Goal: Find specific page/section: Find specific page/section

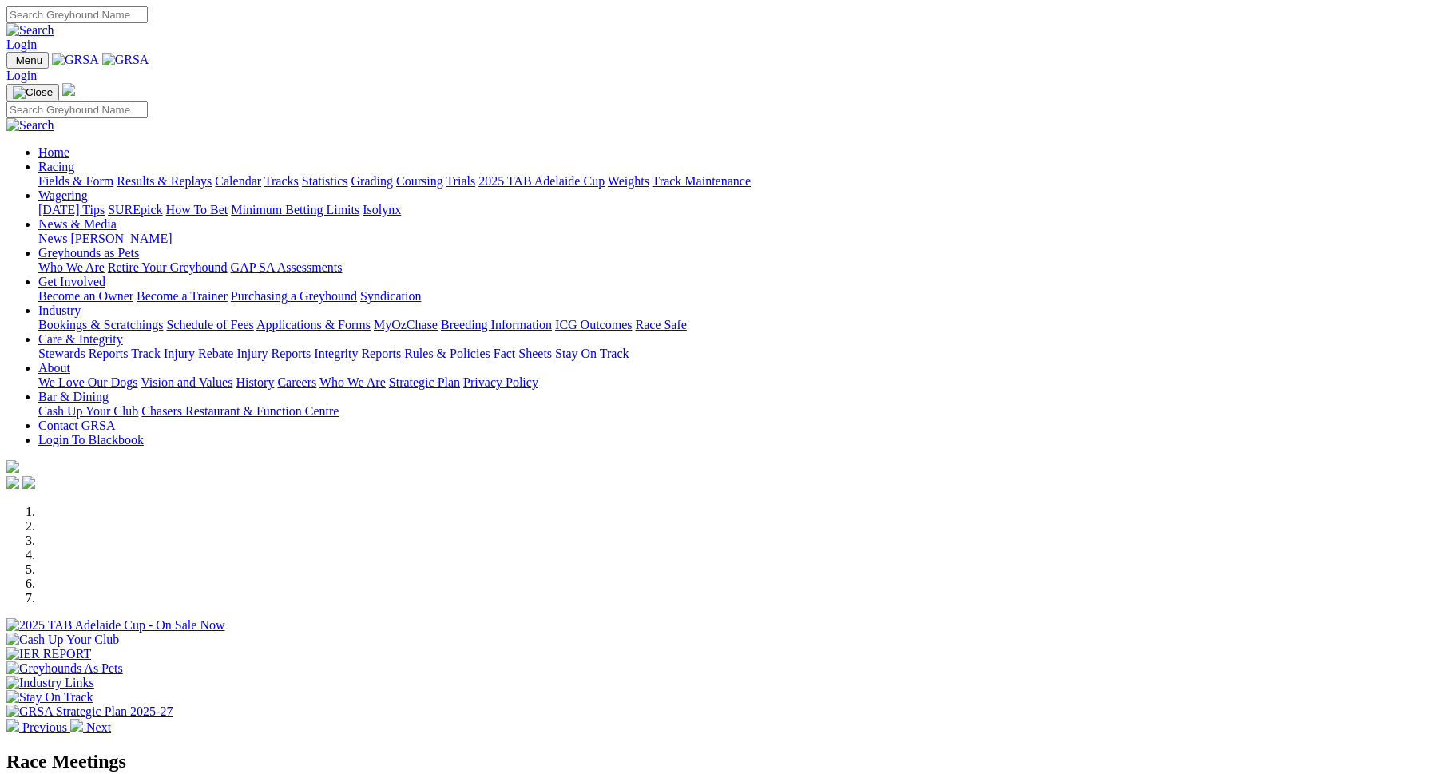
click at [83, 719] on img at bounding box center [76, 725] width 13 height 13
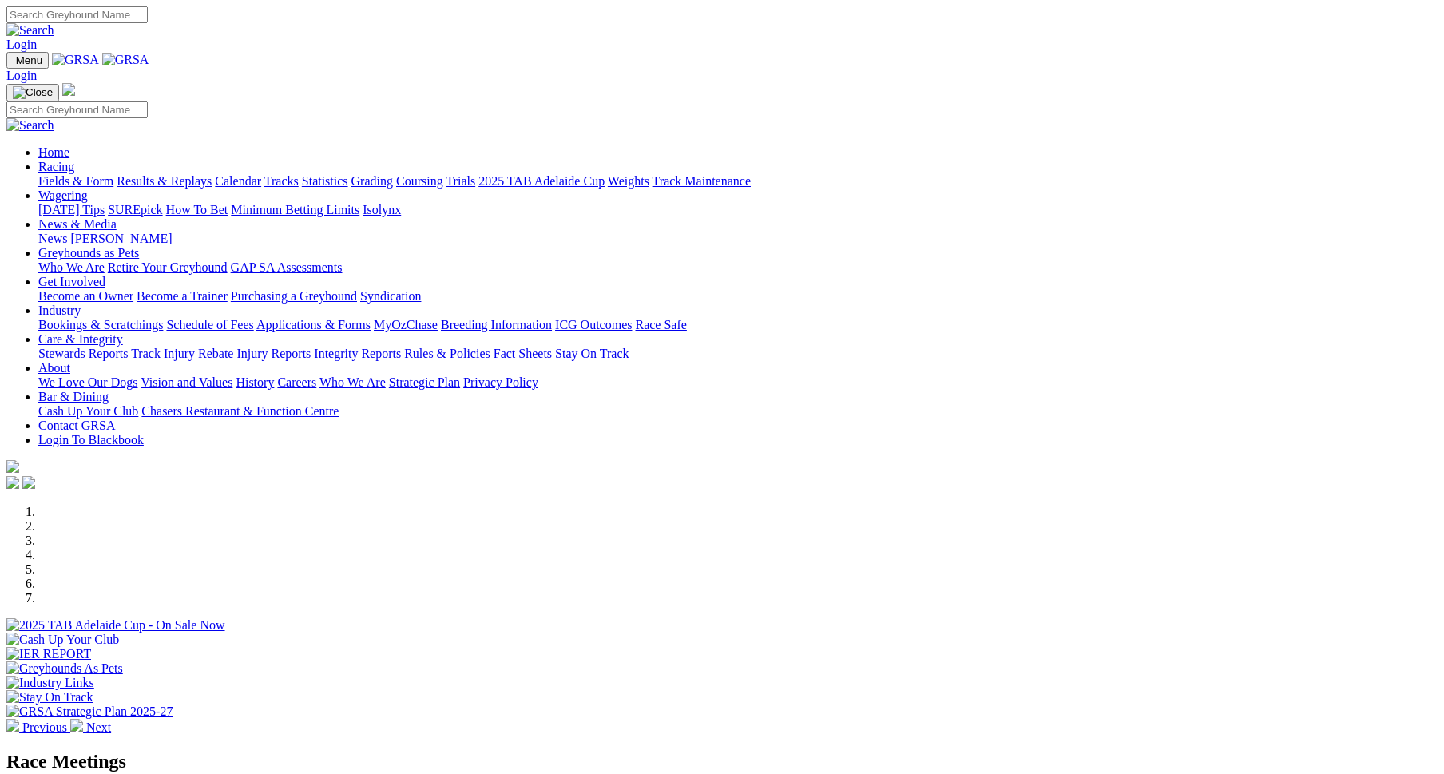
click at [83, 719] on img at bounding box center [76, 725] width 13 height 13
click at [659, 633] on div at bounding box center [722, 633] width 1432 height 0
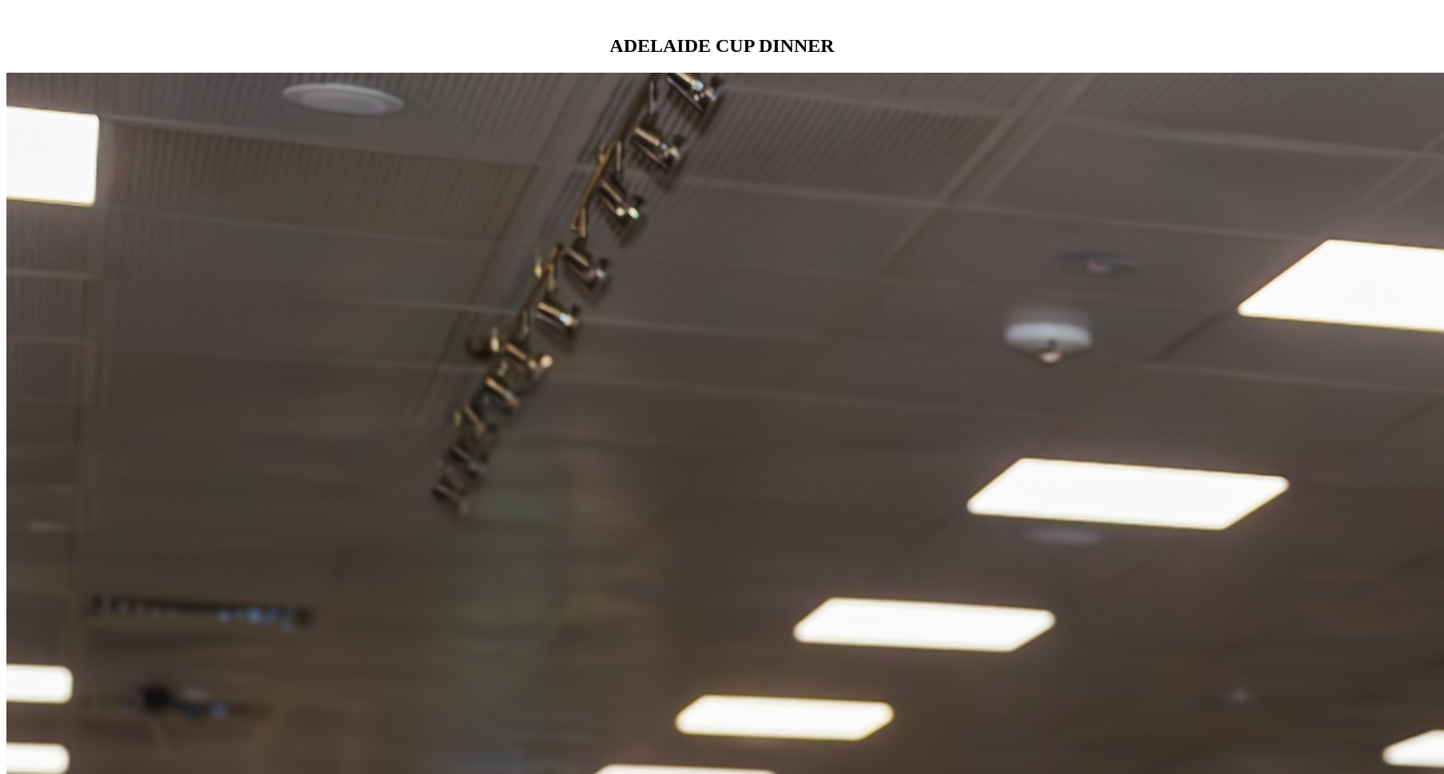
scroll to position [1625, 0]
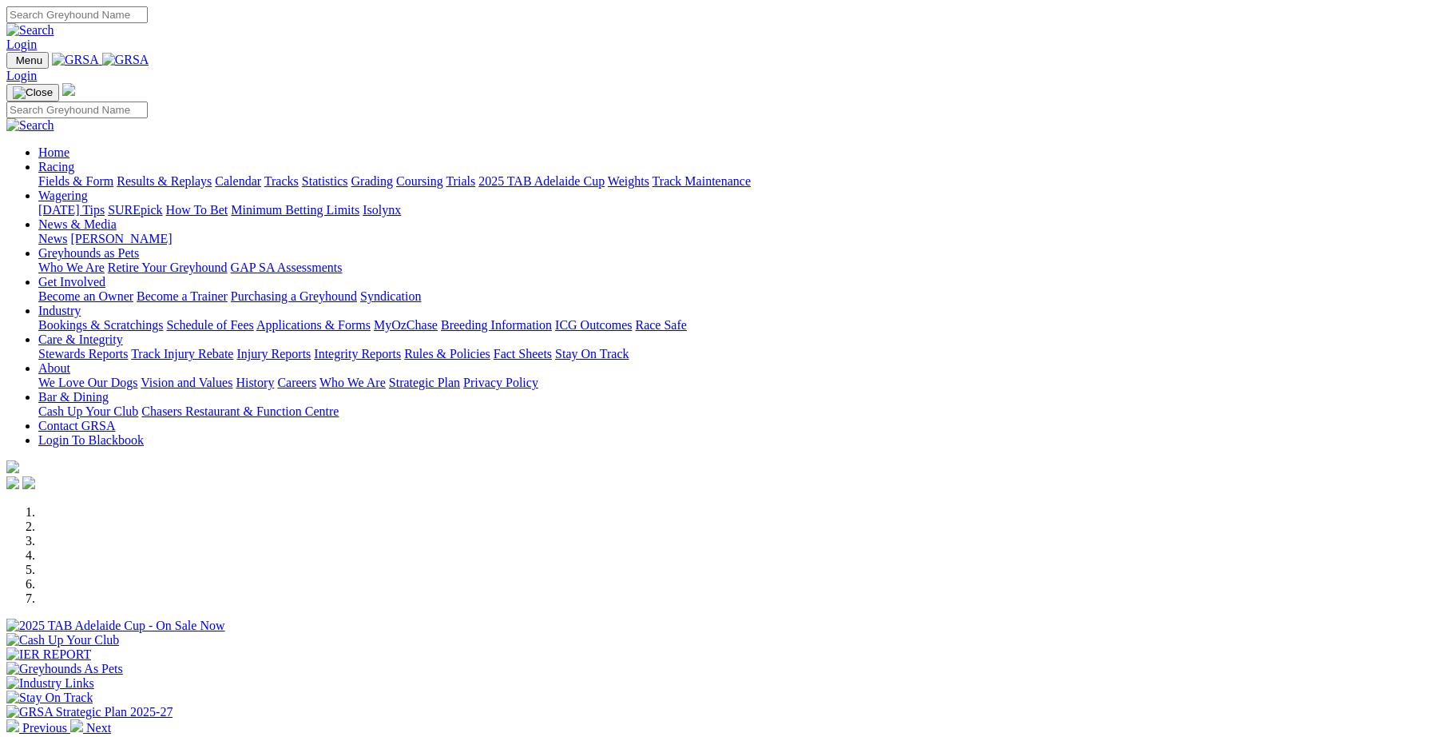
click at [261, 174] on link "Calendar" at bounding box center [238, 181] width 46 height 14
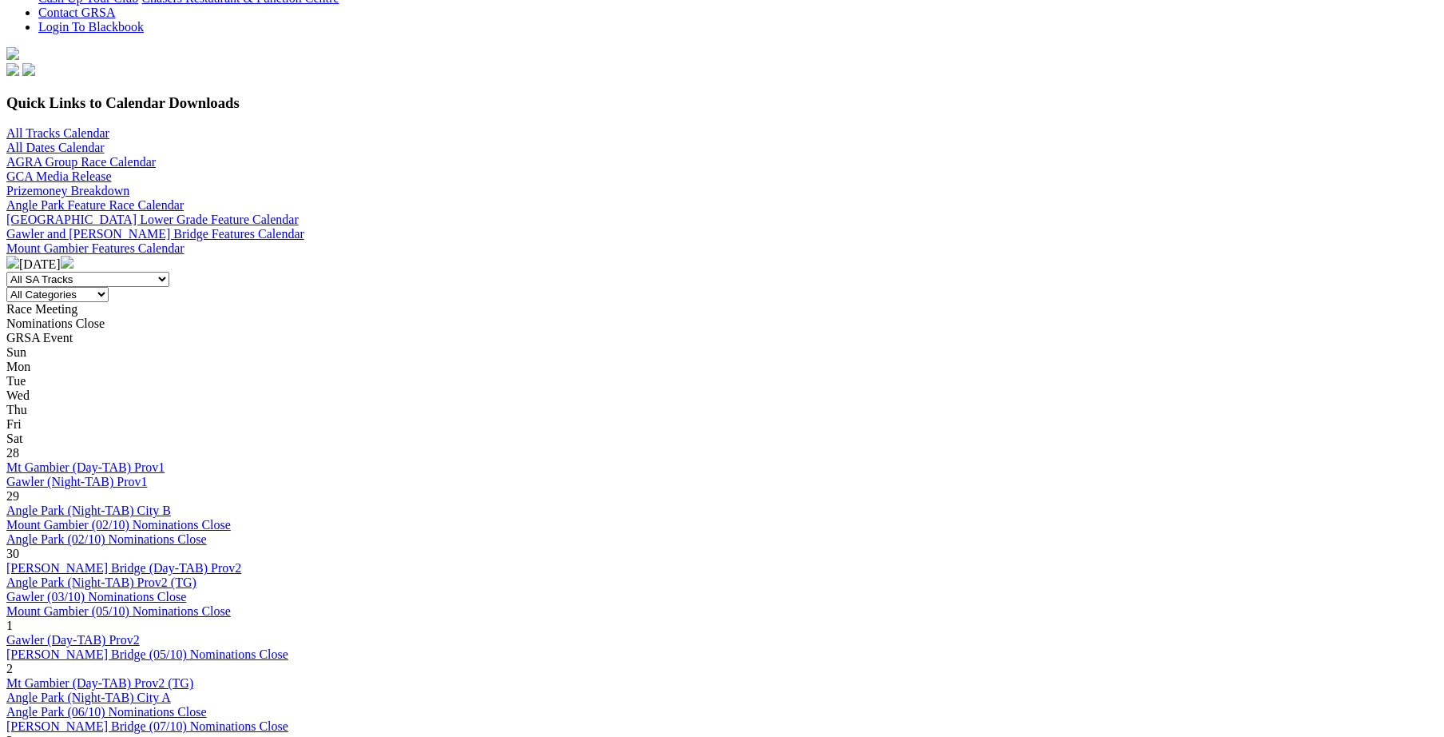
scroll to position [442, 0]
